Goal: Task Accomplishment & Management: Use online tool/utility

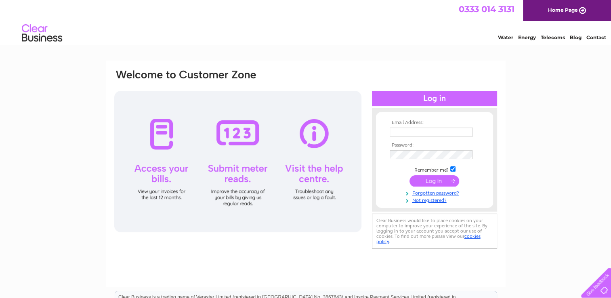
type input "email@arkchildcare.net"
click at [430, 184] on input "submit" at bounding box center [434, 180] width 50 height 11
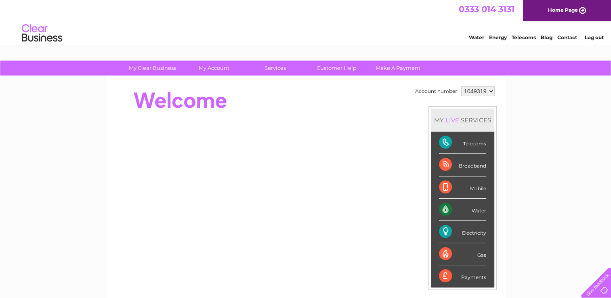
click at [305, 106] on div at bounding box center [260, 100] width 294 height 32
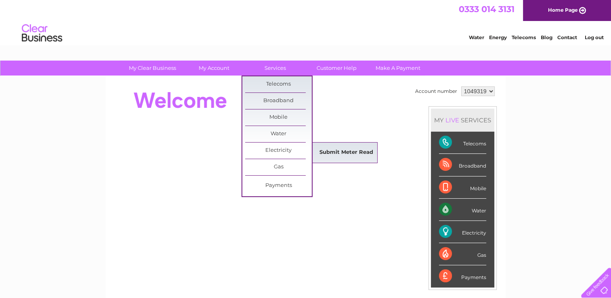
click at [324, 146] on link "Submit Meter Read" at bounding box center [346, 153] width 67 height 16
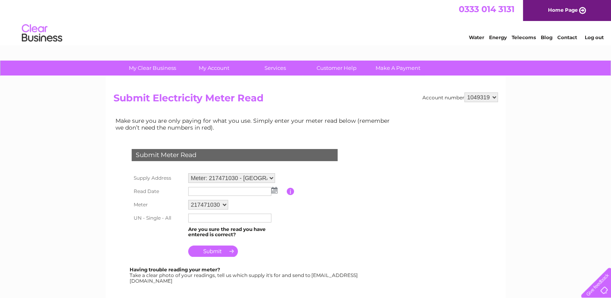
click at [264, 174] on select "Meter: 217471030 - [GEOGRAPHIC_DATA], [GEOGRAPHIC_DATA], [GEOGRAPHIC_DATA], Mor…" at bounding box center [231, 178] width 87 height 10
select select "132716"
click at [188, 173] on select "Meter: 217471030 - [GEOGRAPHIC_DATA], [GEOGRAPHIC_DATA], [GEOGRAPHIC_DATA], Mor…" at bounding box center [231, 178] width 87 height 10
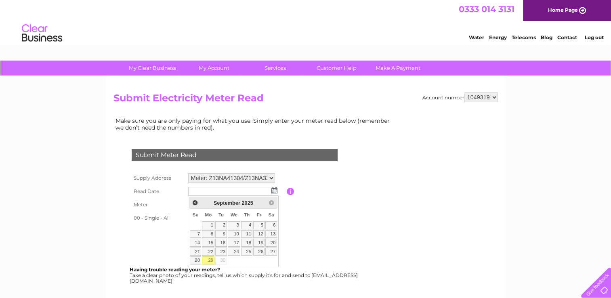
click at [209, 259] on link "29" at bounding box center [208, 260] width 13 height 8
type input "[DATE]"
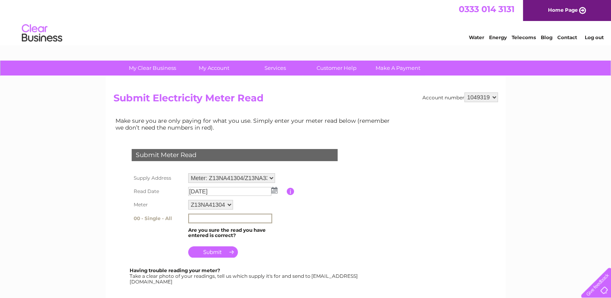
click at [203, 217] on input "text" at bounding box center [230, 219] width 84 height 10
type input "84143"
click at [215, 252] on input "submit" at bounding box center [213, 250] width 50 height 11
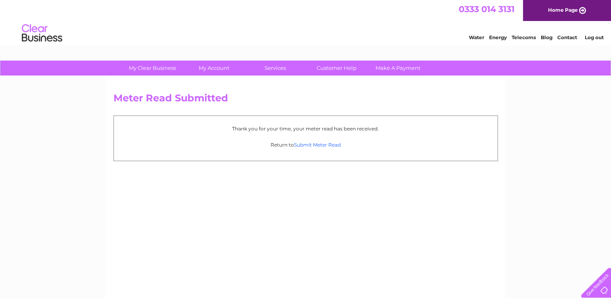
click at [331, 145] on link "Submit Meter Read" at bounding box center [317, 145] width 47 height 6
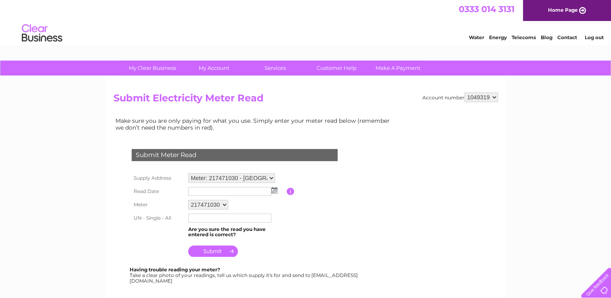
click at [272, 178] on select "Meter: 217471030 - York House, Mosstowie, Elgin, Morayshire, IV30 8UW Meter: Z1…" at bounding box center [231, 178] width 87 height 10
select select "132716"
click at [188, 173] on select "Meter: 217471030 - York House, Mosstowie, Elgin, Morayshire, IV30 8UW Meter: Z1…" at bounding box center [231, 178] width 87 height 10
click at [226, 203] on select "Z13NA41304 Z13NA33756" at bounding box center [210, 205] width 45 height 10
select select "171496"
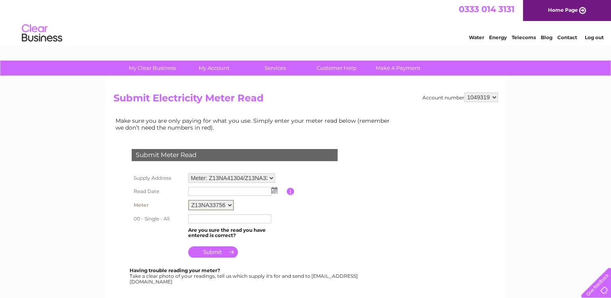
click at [188, 200] on select "Z13NA41304 Z13NA33756" at bounding box center [211, 205] width 46 height 10
click at [274, 190] on img at bounding box center [274, 190] width 6 height 6
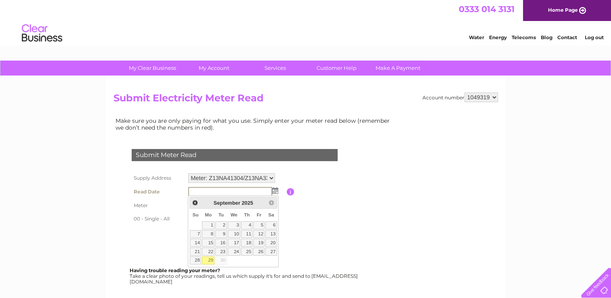
click at [210, 261] on link "29" at bounding box center [208, 260] width 13 height 8
type input "[DATE]"
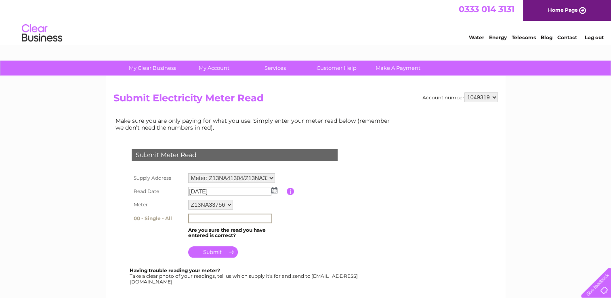
click at [230, 219] on input "text" at bounding box center [230, 219] width 84 height 10
type input "50668"
click at [218, 249] on input "submit" at bounding box center [213, 251] width 50 height 11
